Goal: Task Accomplishment & Management: Manage account settings

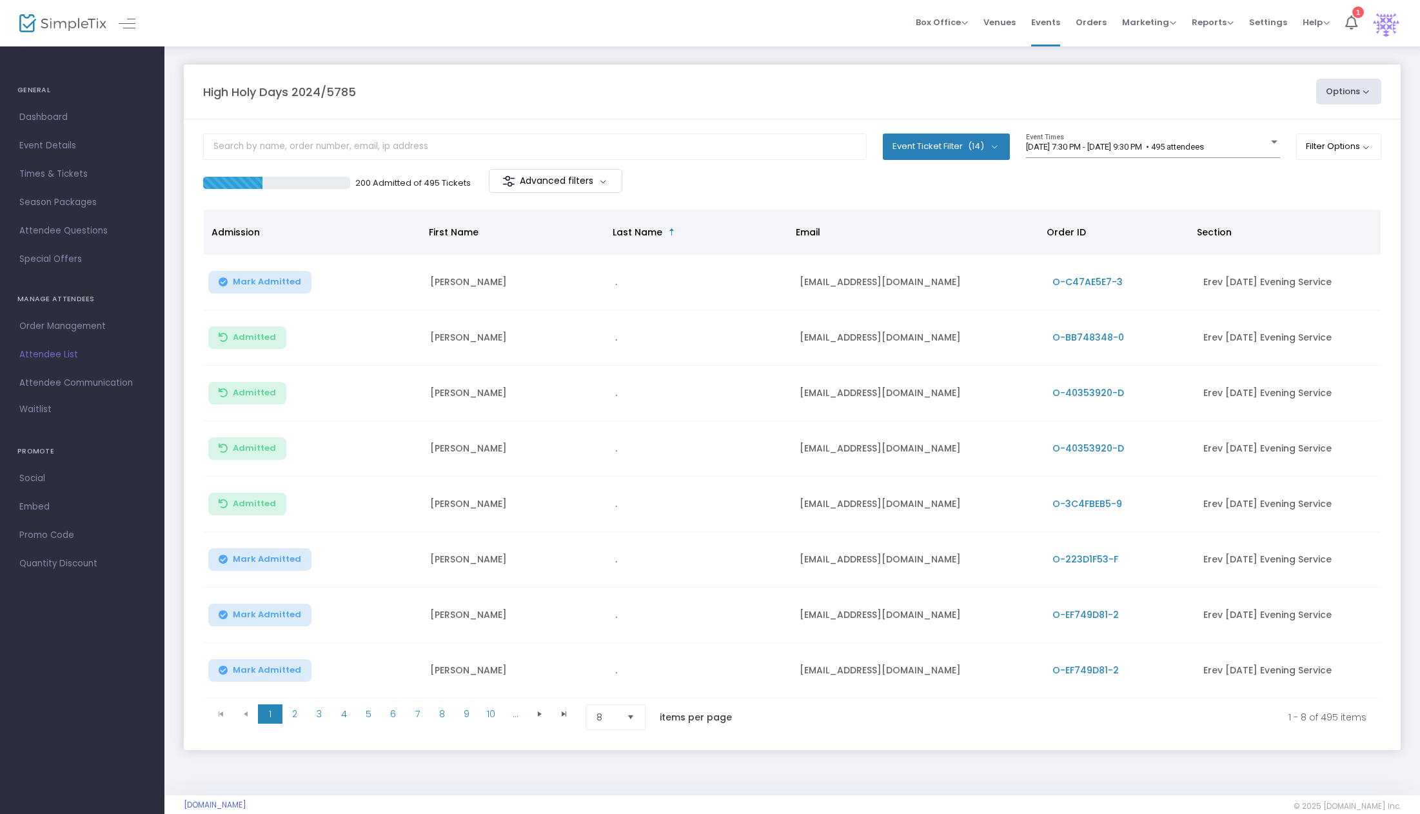
click at [48, 23] on img at bounding box center [62, 23] width 87 height 19
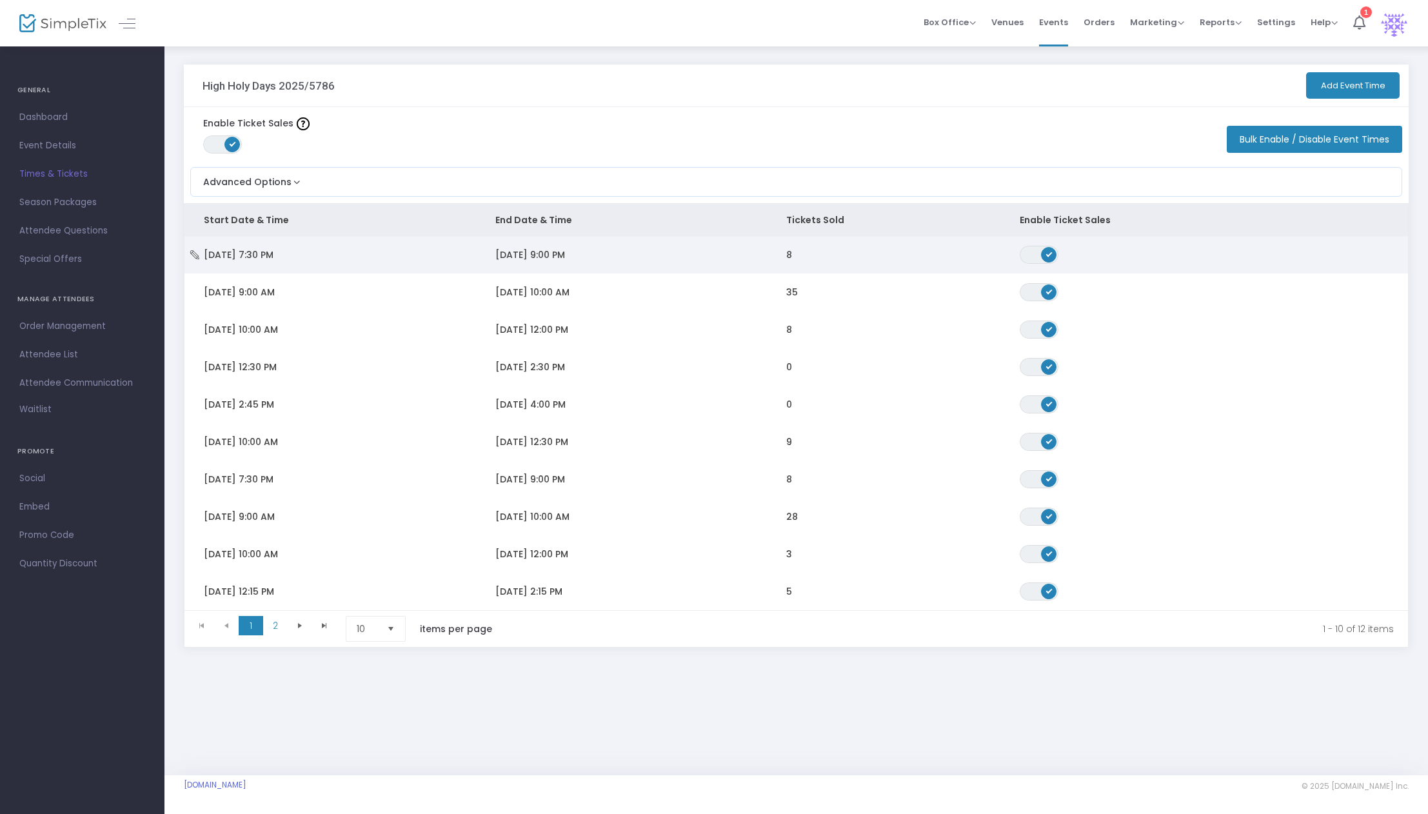
drag, startPoint x: 201, startPoint y: 254, endPoint x: 306, endPoint y: 255, distance: 105.1
click at [306, 255] on td "[DATE] 7:30 PM" at bounding box center [330, 254] width 292 height 37
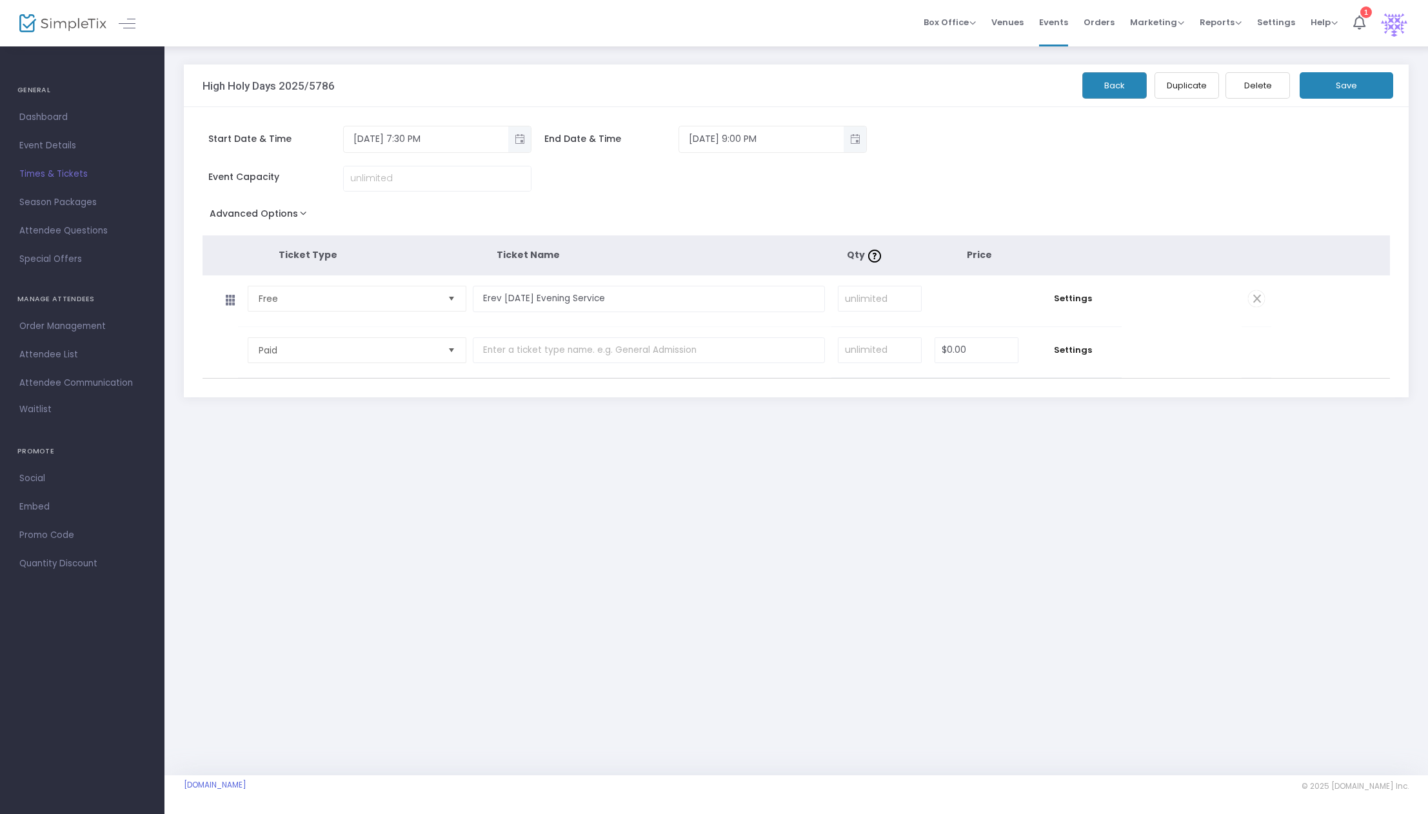
click at [1102, 83] on button "Back" at bounding box center [1114, 85] width 64 height 26
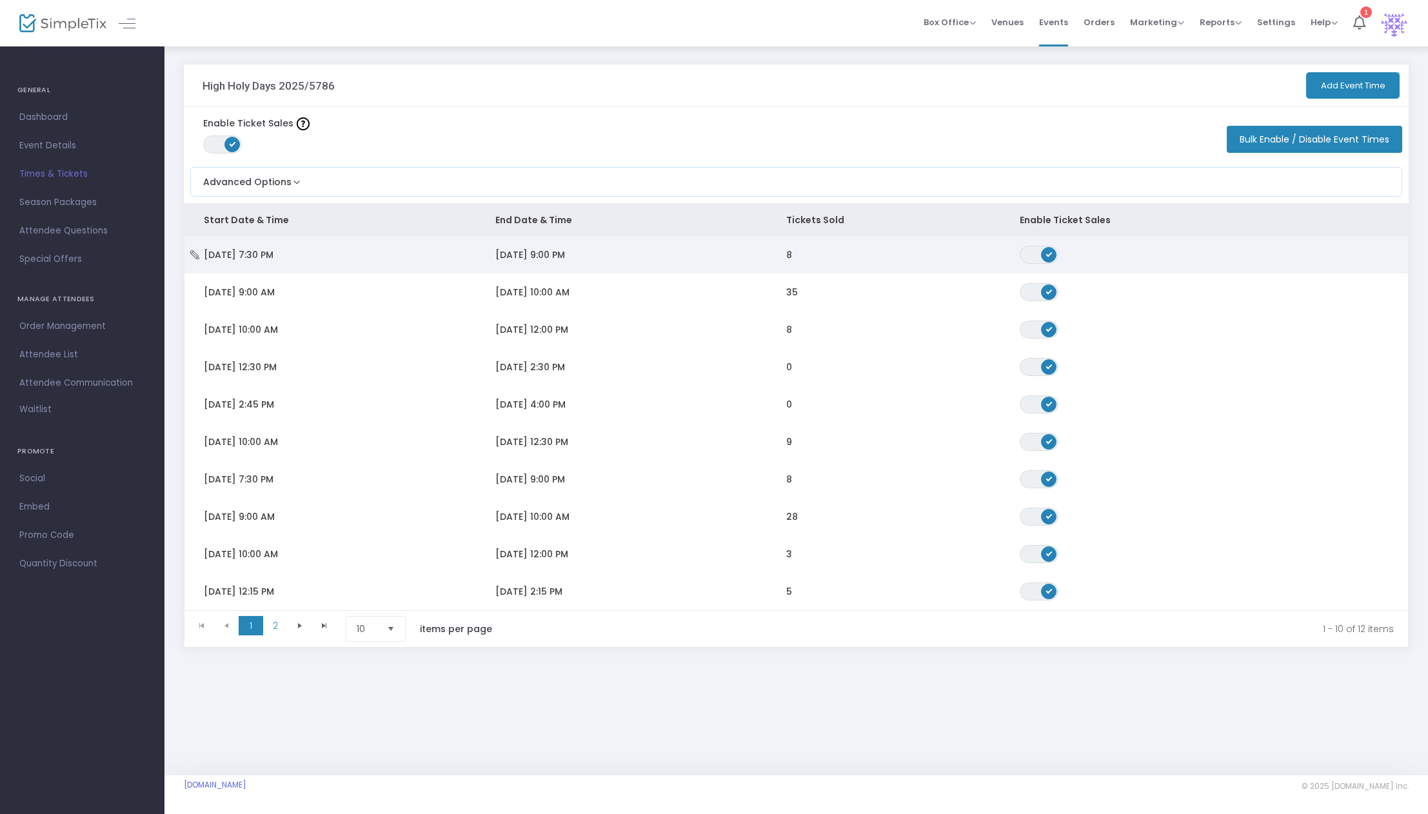
click at [195, 255] on icon "Data table" at bounding box center [194, 254] width 13 height 9
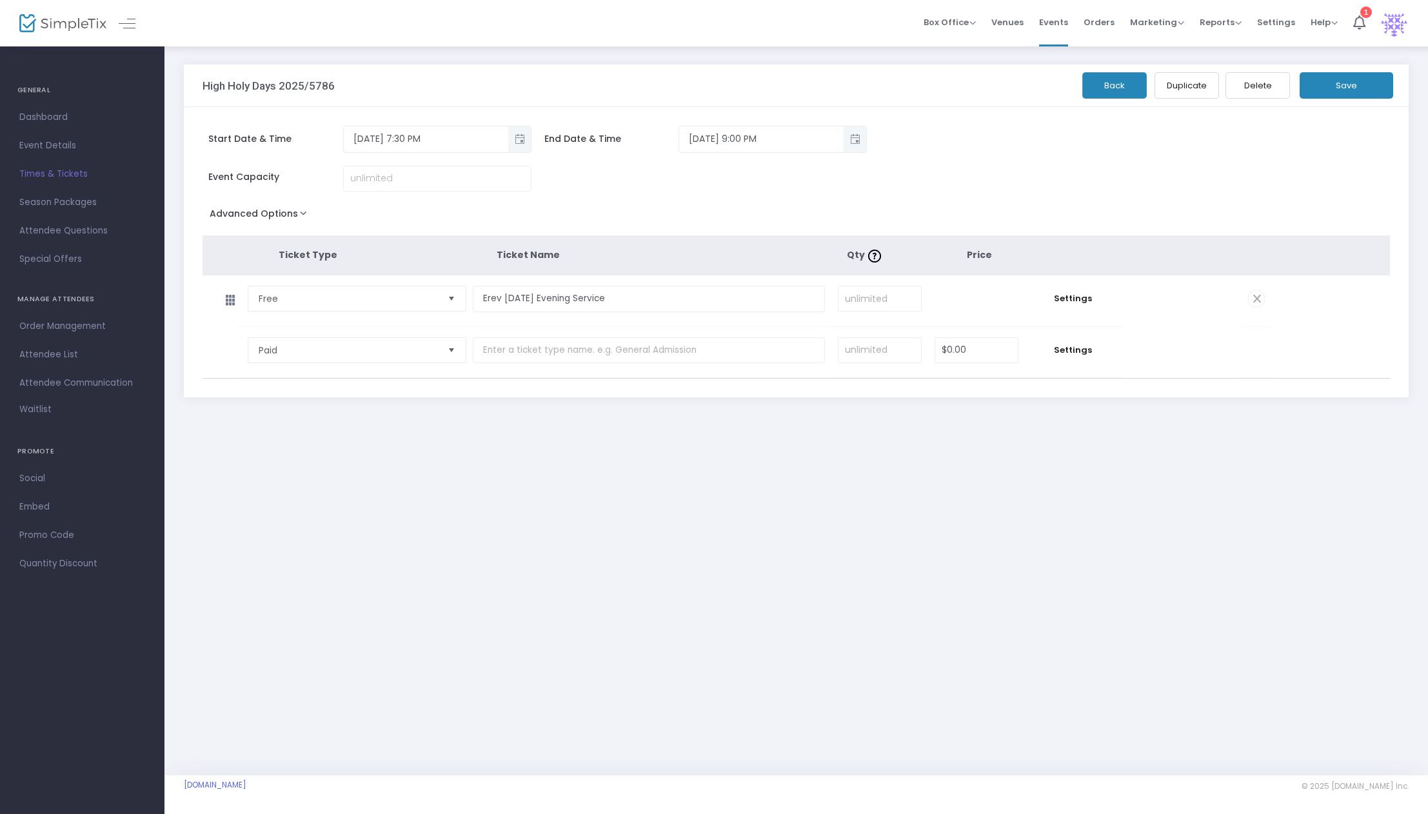
click at [68, 172] on span "Times & Tickets" at bounding box center [82, 174] width 126 height 17
